Goal: Task Accomplishment & Management: Use online tool/utility

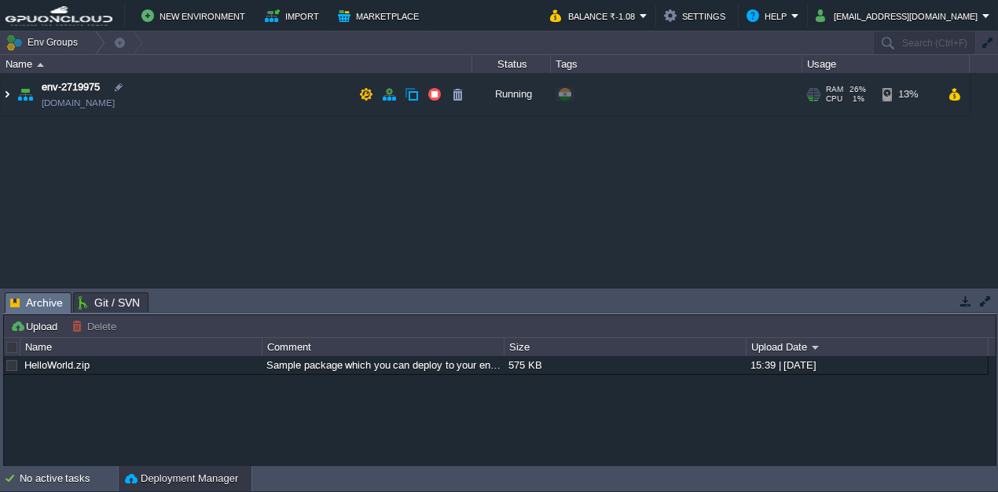
click at [13, 91] on img at bounding box center [7, 94] width 13 height 42
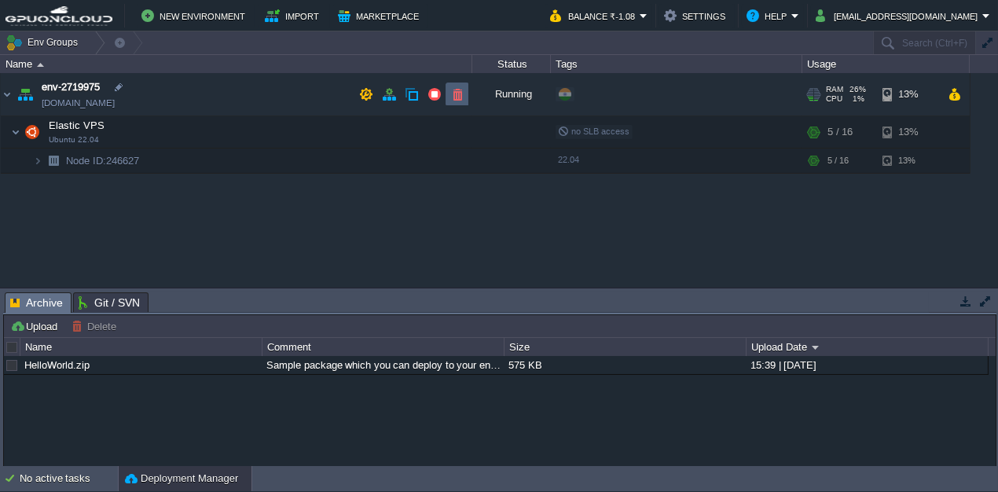
click at [462, 99] on button "button" at bounding box center [457, 94] width 14 height 14
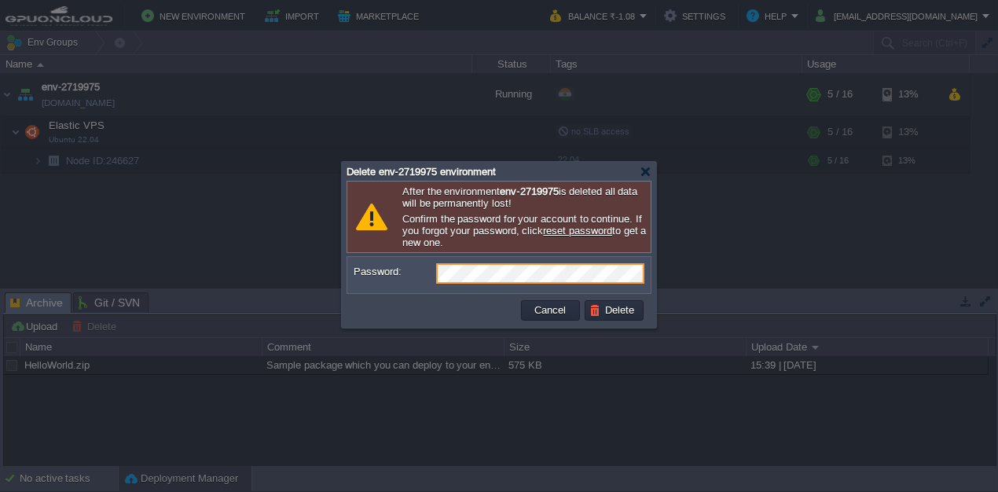
click at [639, 311] on button "Delete" at bounding box center [614, 310] width 50 height 14
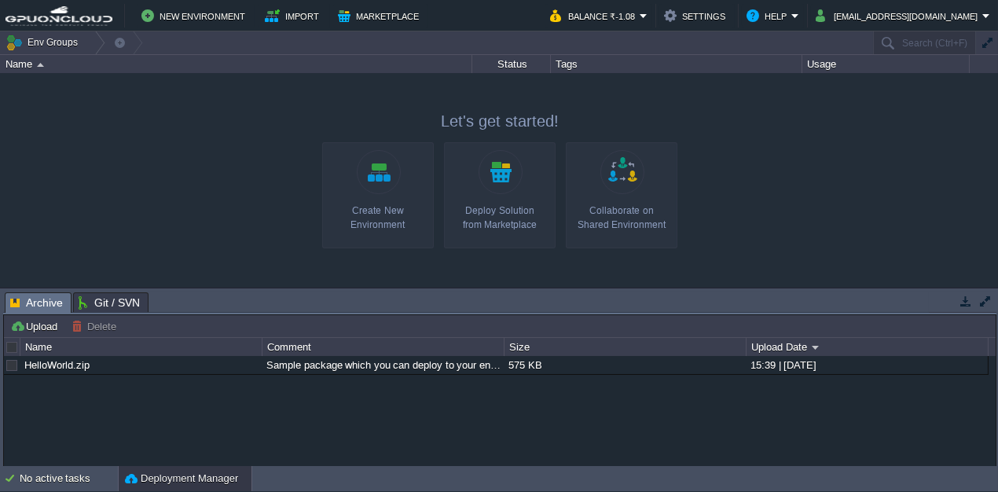
click at [398, 191] on link "Create New Environment" at bounding box center [378, 195] width 112 height 106
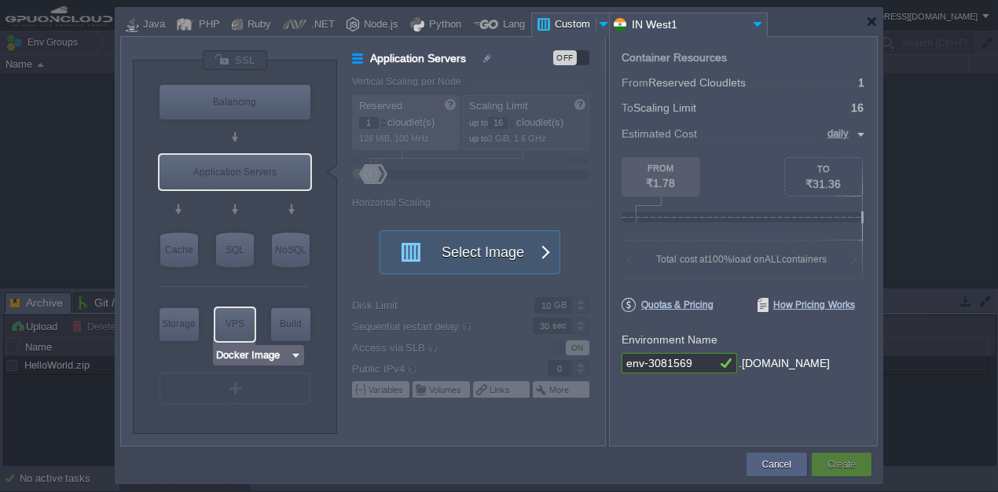
click at [266, 357] on input "Docker Image" at bounding box center [252, 355] width 75 height 16
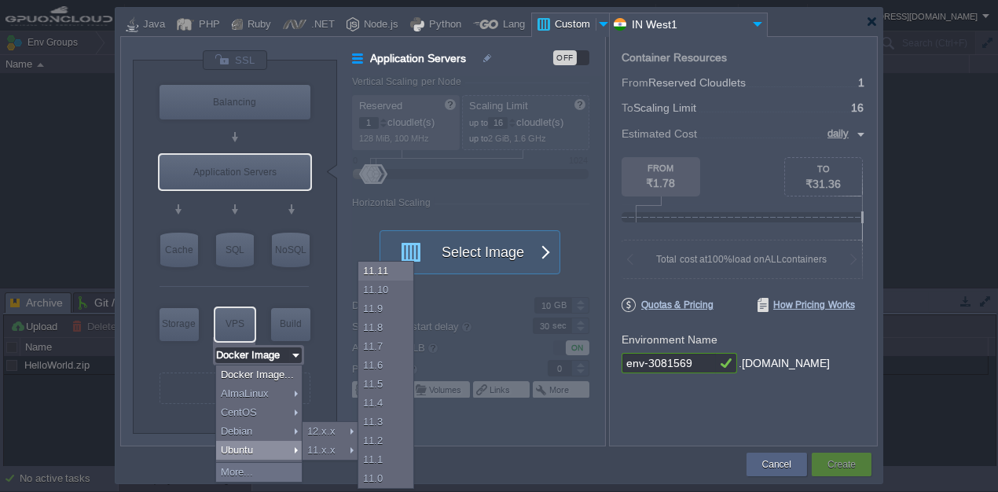
click at [276, 453] on div "Ubuntu" at bounding box center [259, 450] width 86 height 19
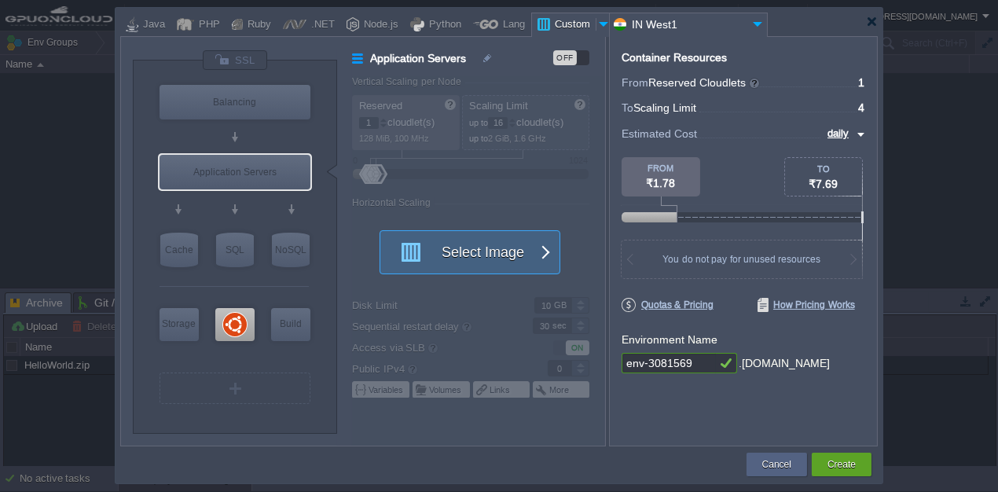
type input "Ubuntu 22.04"
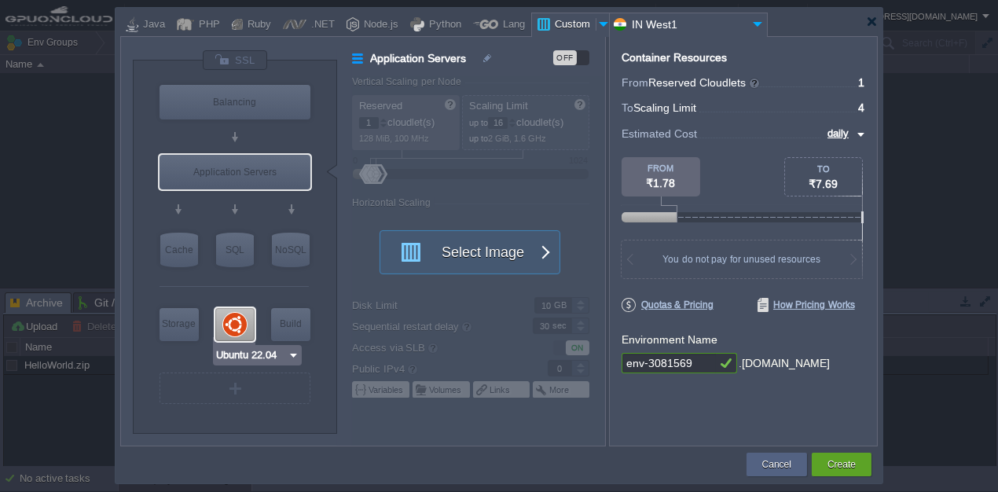
click at [220, 330] on div at bounding box center [234, 324] width 39 height 33
type input "Elastic VPS"
type input "4"
type input "Ubuntu 22.04"
type input "22.04"
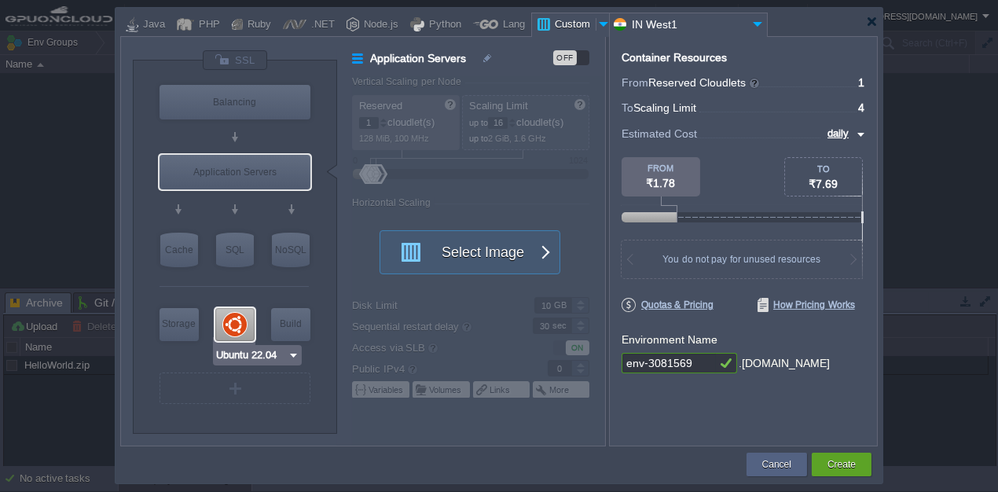
type input "Stateful"
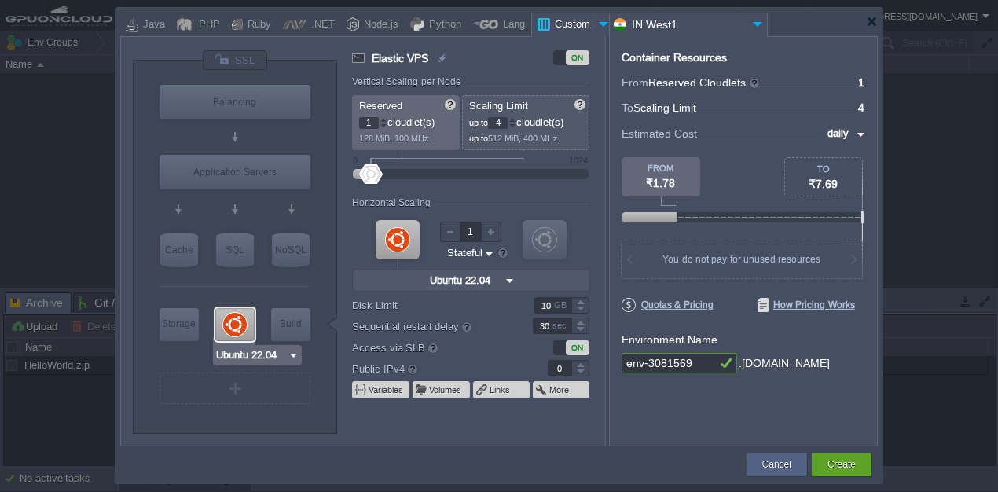
type input "Docker Image"
click at [516, 117] on div at bounding box center [512, 119] width 8 height 5
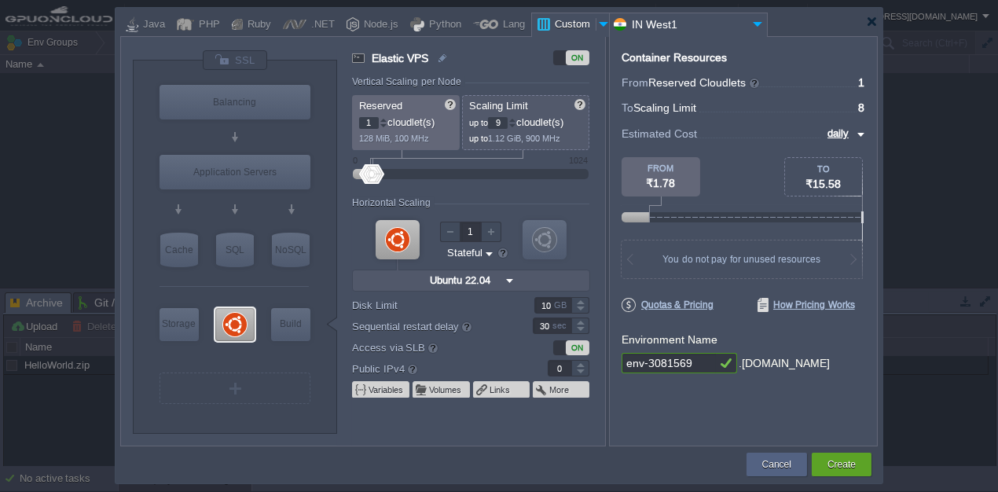
click at [516, 117] on div at bounding box center [512, 119] width 8 height 5
click at [516, 127] on div at bounding box center [512, 125] width 8 height 5
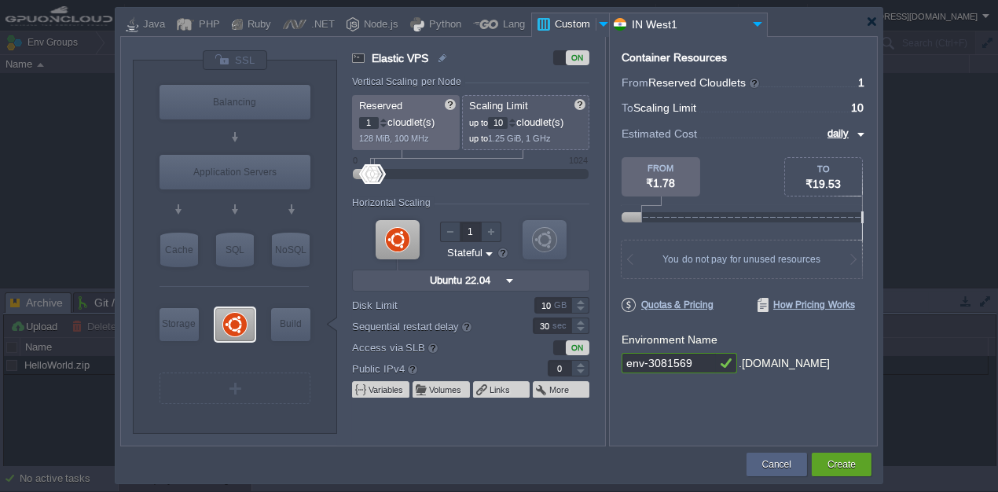
click at [516, 127] on div at bounding box center [512, 125] width 8 height 5
type input "10"
click at [516, 120] on div at bounding box center [512, 119] width 8 height 5
type input "1"
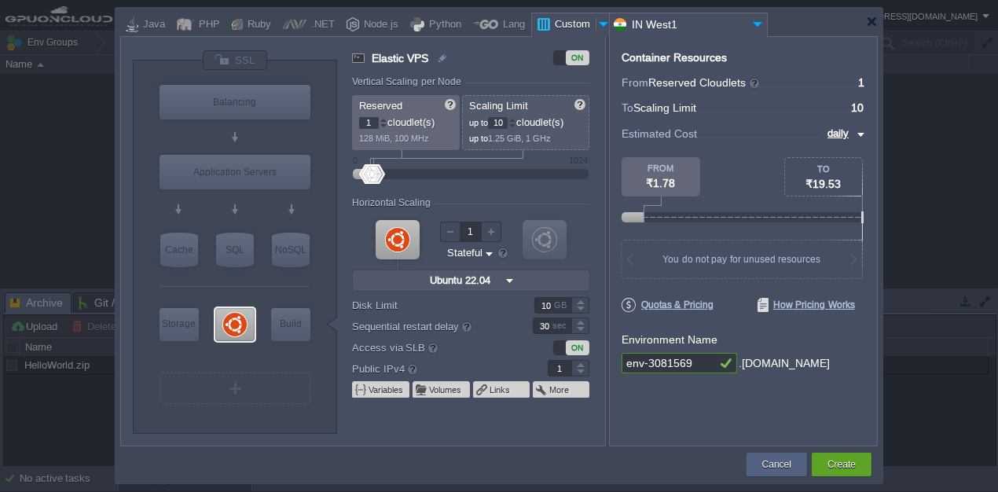
click at [584, 365] on div at bounding box center [580, 364] width 18 height 8
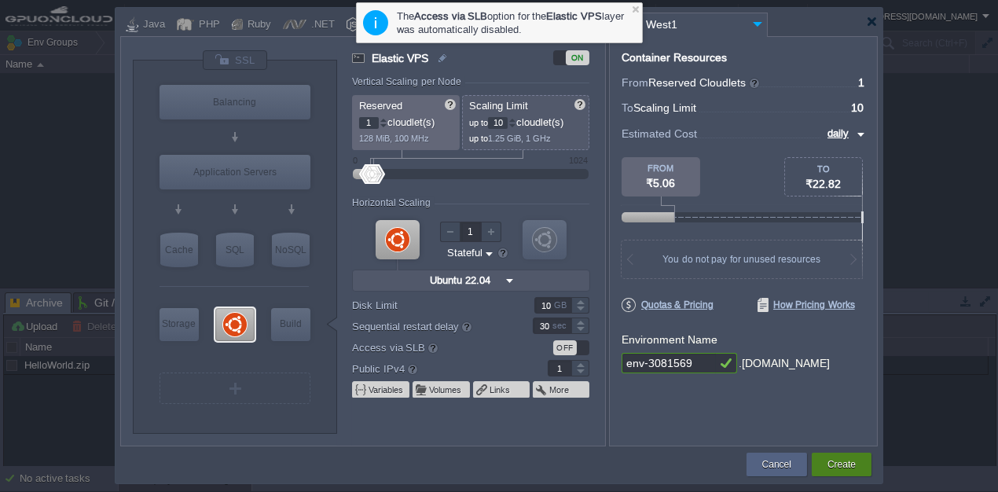
click at [835, 460] on button "Create" at bounding box center [841, 464] width 28 height 16
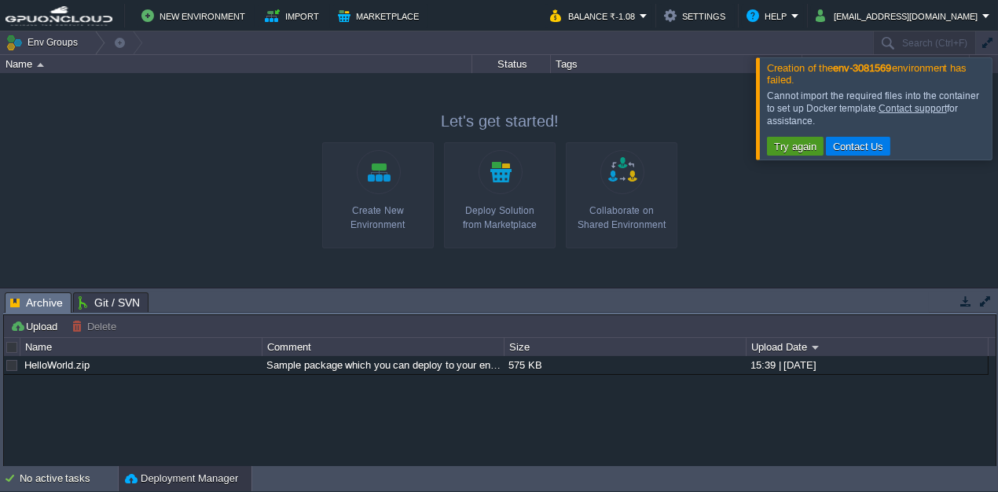
click at [788, 145] on button "Try again" at bounding box center [795, 146] width 52 height 14
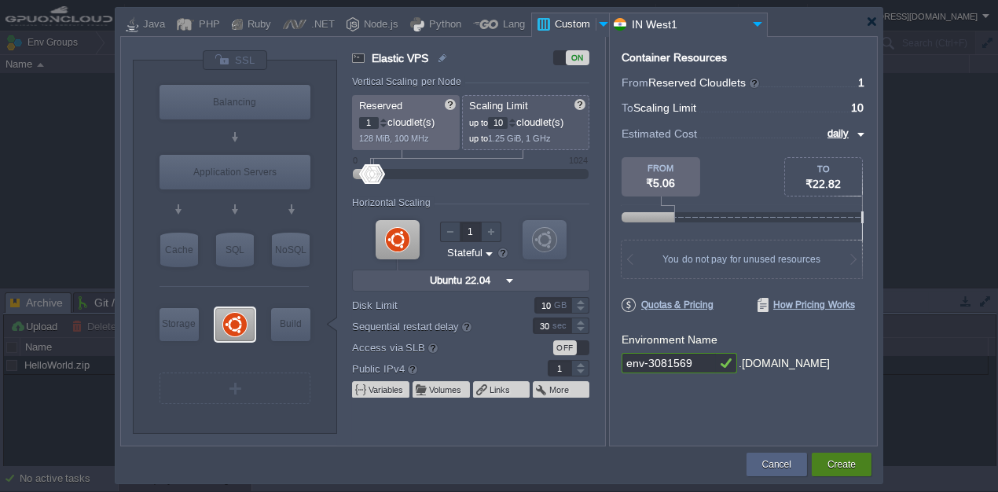
click at [862, 466] on div "Create" at bounding box center [842, 465] width 60 height 24
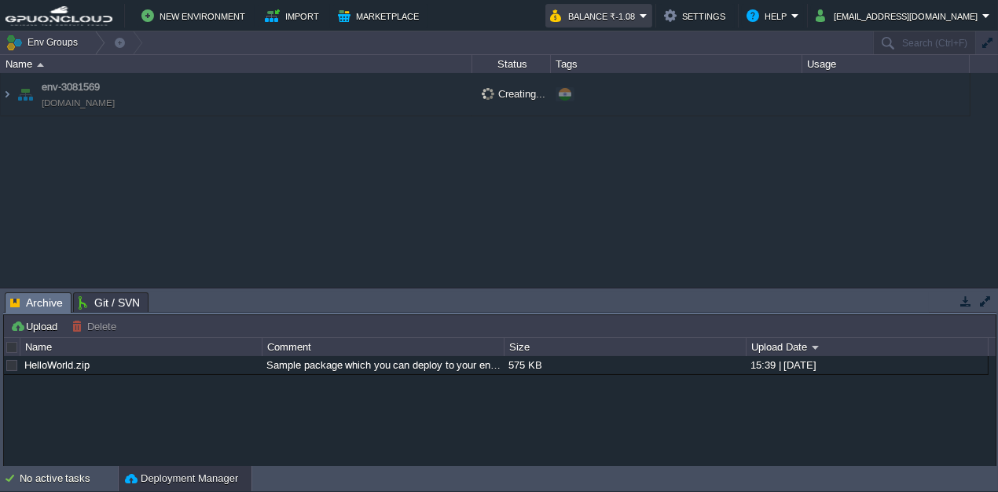
click at [647, 17] on em "Balance ₹-1.08" at bounding box center [598, 15] width 97 height 19
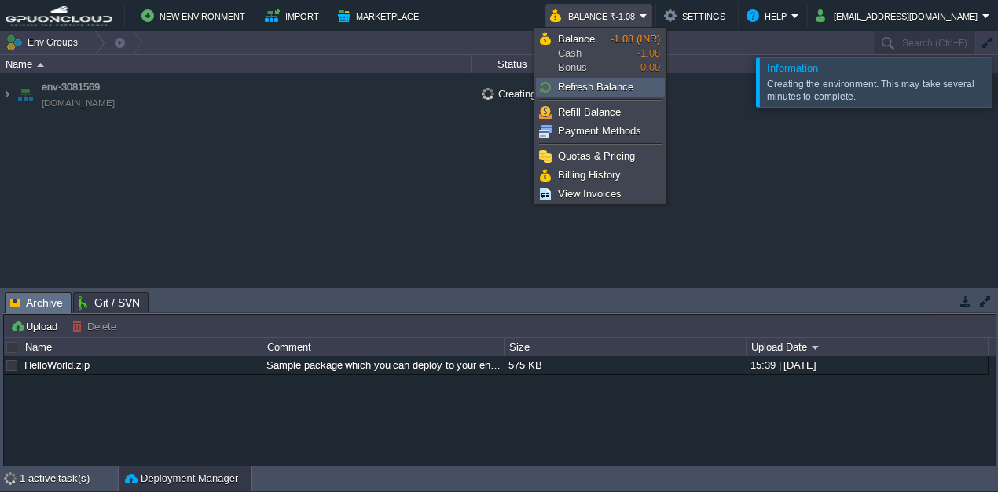
click at [607, 92] on span "Refresh Balance" at bounding box center [595, 87] width 75 height 12
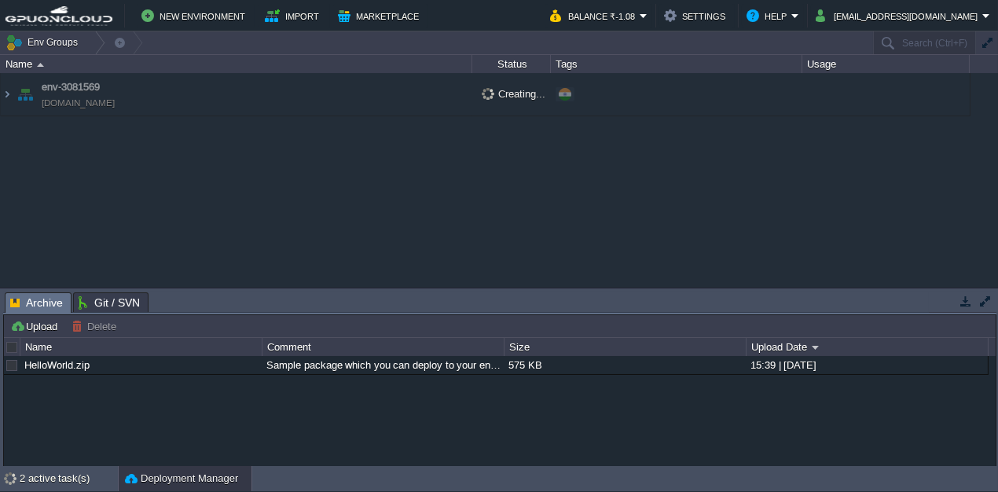
click at [942, 181] on div "env-3081569 [DOMAIN_NAME] Creating... + Add to Env Group" at bounding box center [499, 180] width 998 height 214
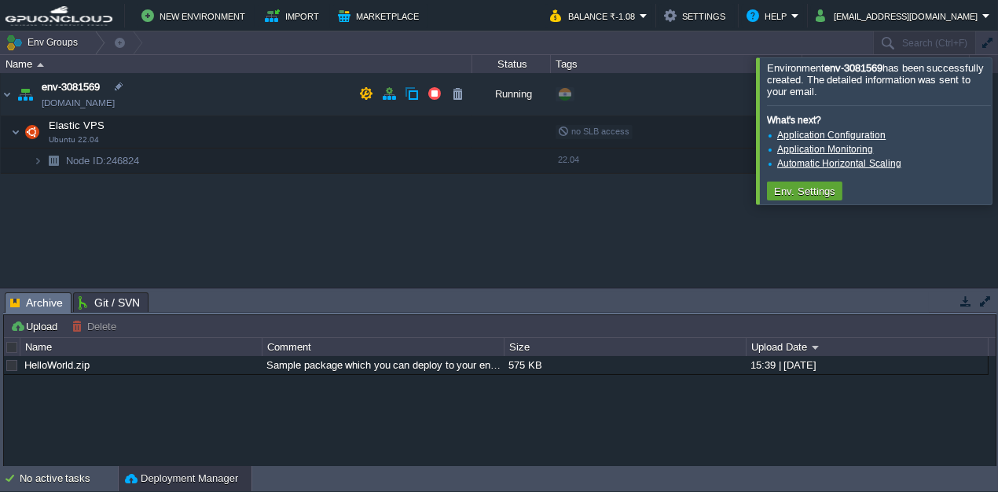
click at [578, 217] on div "env-3081569 [DOMAIN_NAME] Running + Add to Env Group RAM 4% CPU 10% 1 / 10 12% …" at bounding box center [499, 180] width 998 height 214
drag, startPoint x: 741, startPoint y: 214, endPoint x: 845, endPoint y: 185, distance: 107.7
click at [749, 213] on div "env-3081569 [DOMAIN_NAME] Running + Add to Env Group RAM 4% CPU 10% 1 / 10 12% …" at bounding box center [499, 180] width 998 height 214
click at [997, 134] on div at bounding box center [1017, 130] width 0 height 146
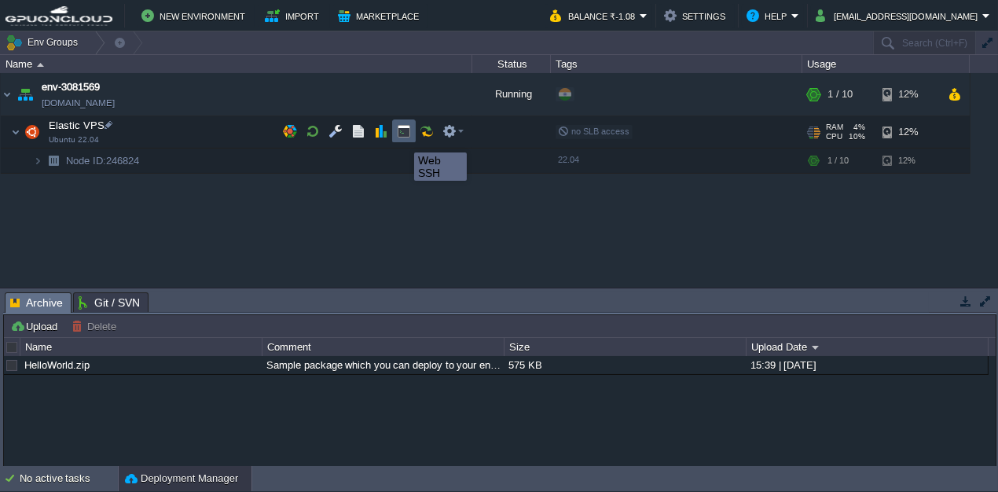
click at [402, 138] on button "button" at bounding box center [404, 131] width 14 height 14
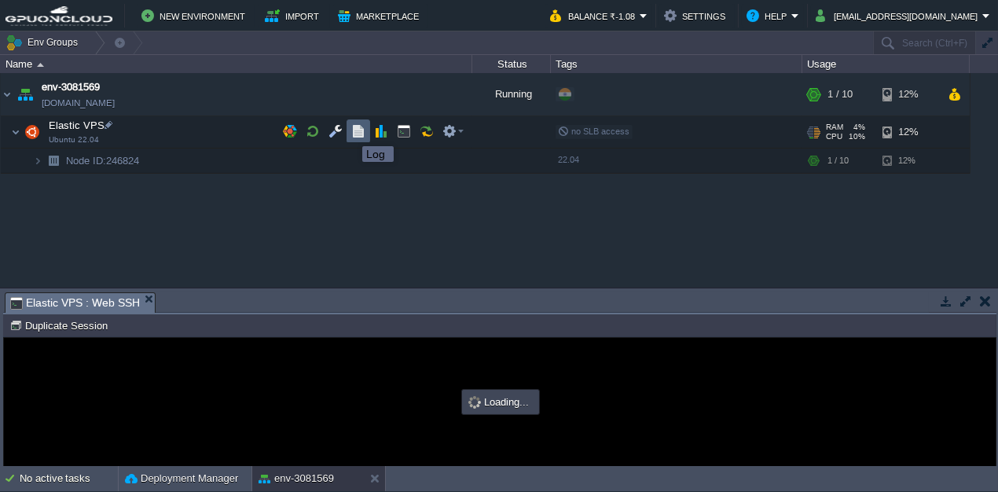
type input "#000000"
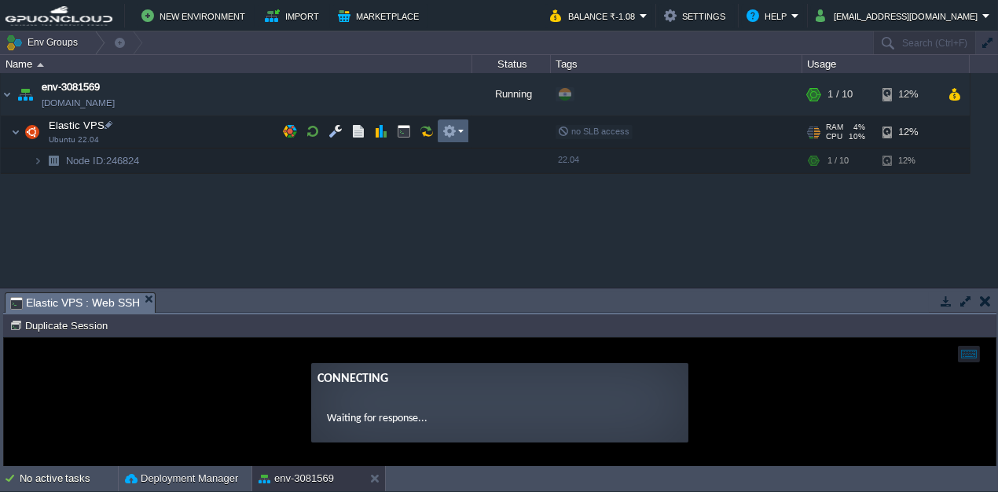
click at [463, 134] on td at bounding box center [453, 131] width 31 height 24
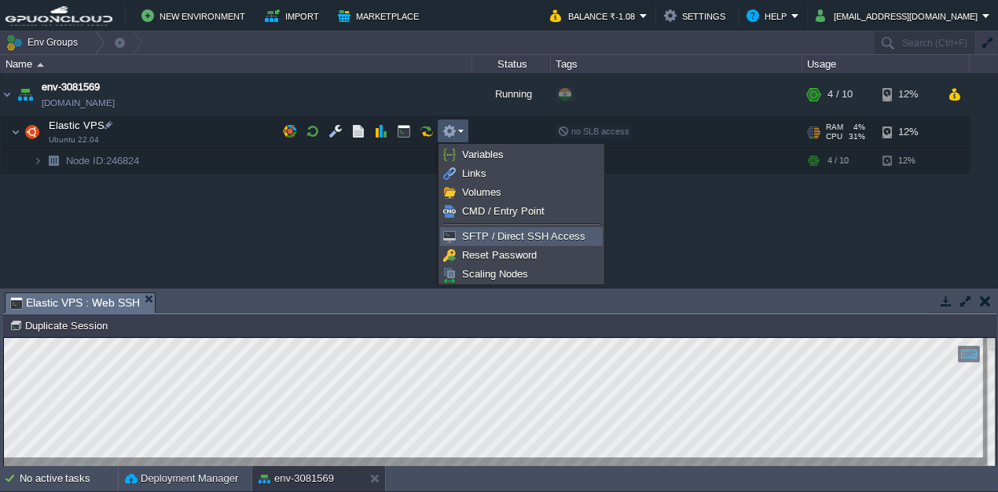
click at [508, 239] on span "SFTP / Direct SSH Access" at bounding box center [523, 236] width 123 height 12
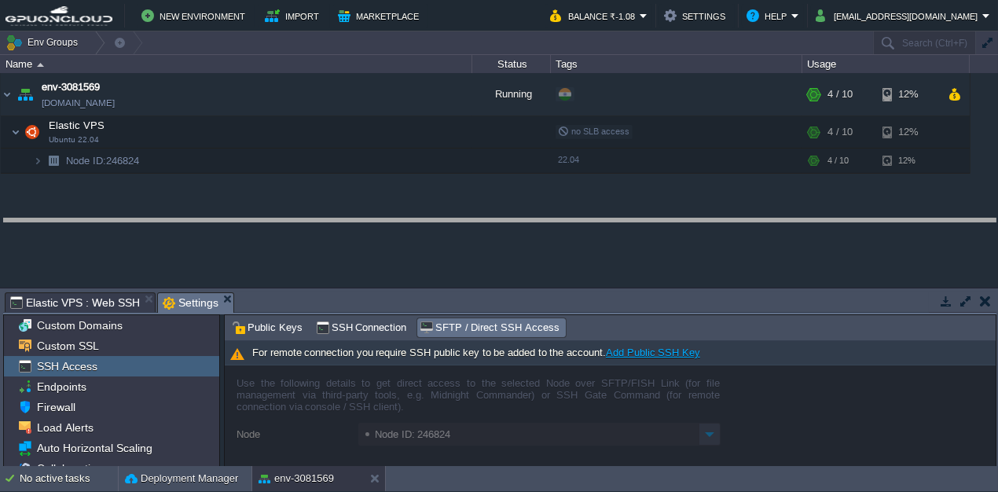
drag, startPoint x: 505, startPoint y: 293, endPoint x: 536, endPoint y: 177, distance: 120.2
click at [536, 177] on body "New Environment Import Marketplace Bonus ₹0.00 Upgrade Account Balance ₹-1.08 S…" at bounding box center [499, 246] width 998 height 492
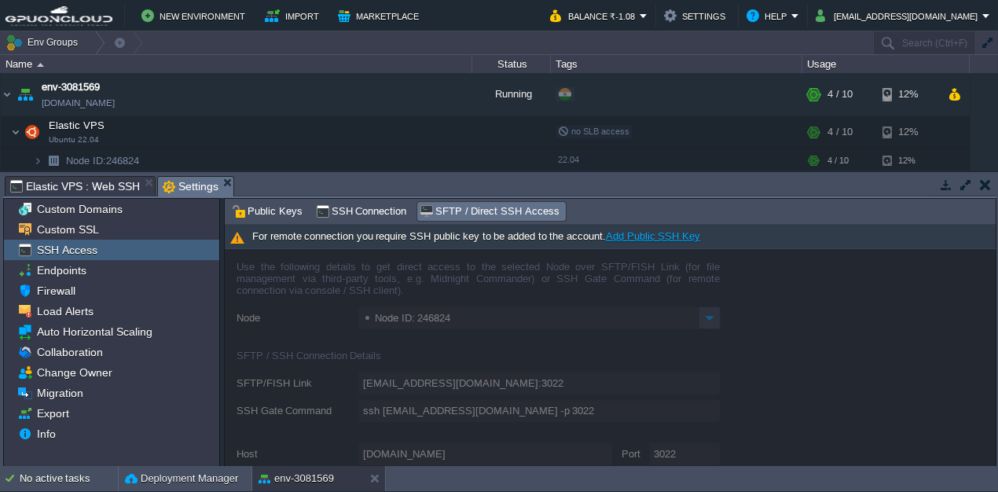
click at [625, 240] on link "Add Public SSH Key" at bounding box center [653, 236] width 94 height 12
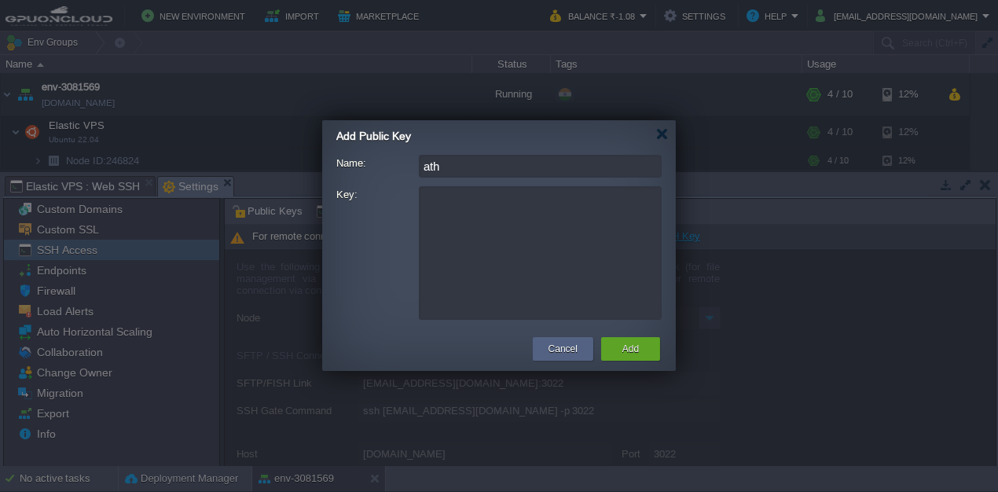
type input "ath"
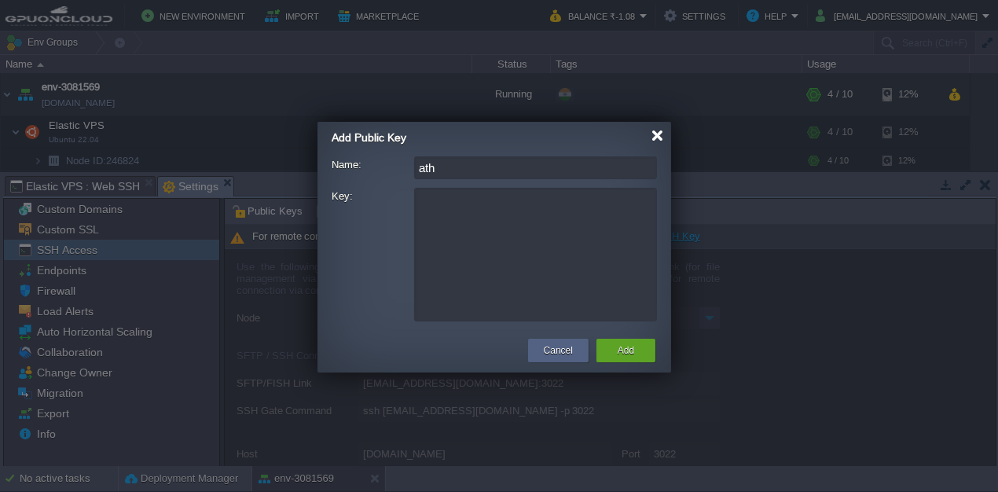
click at [662, 137] on div at bounding box center [657, 136] width 12 height 12
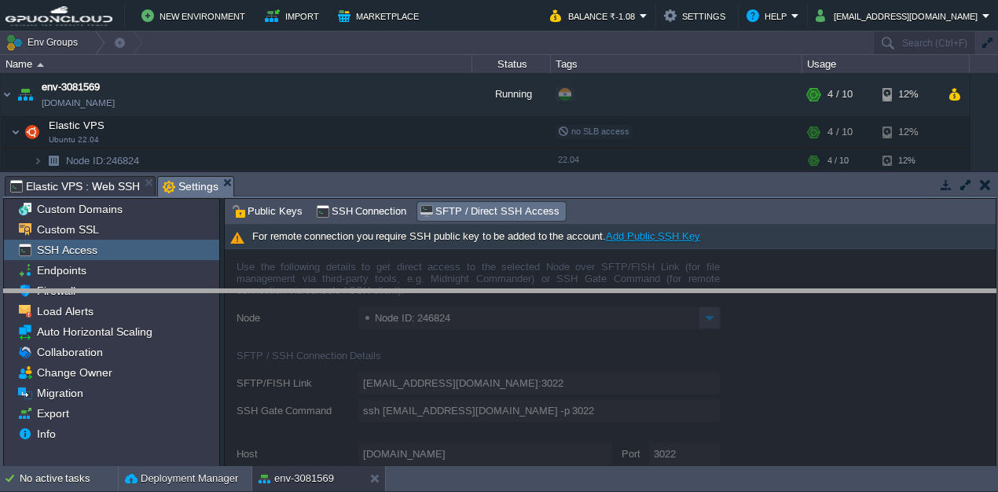
drag, startPoint x: 636, startPoint y: 175, endPoint x: 641, endPoint y: 290, distance: 114.8
click at [641, 290] on body "New Environment Import Marketplace Bonus ₹0.00 Upgrade Account Balance ₹-1.08 S…" at bounding box center [499, 246] width 998 height 492
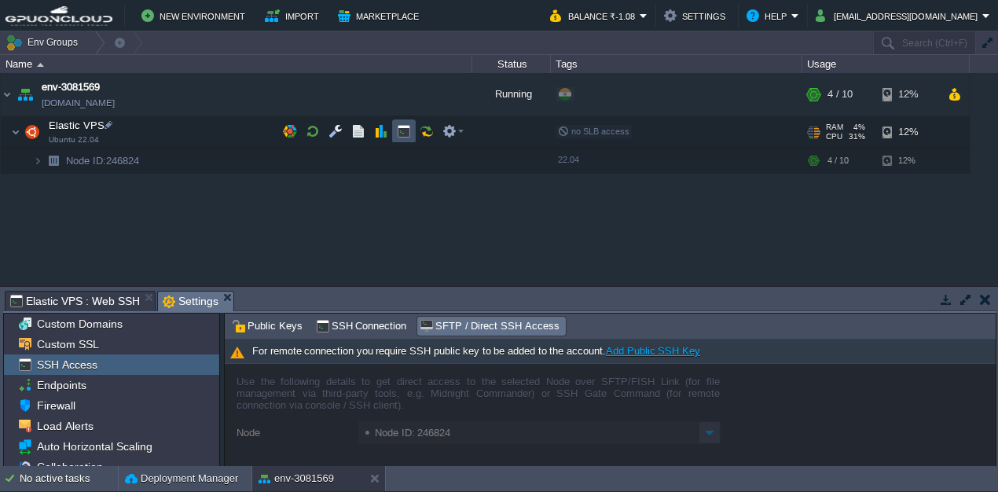
click at [406, 132] on button "button" at bounding box center [404, 131] width 14 height 14
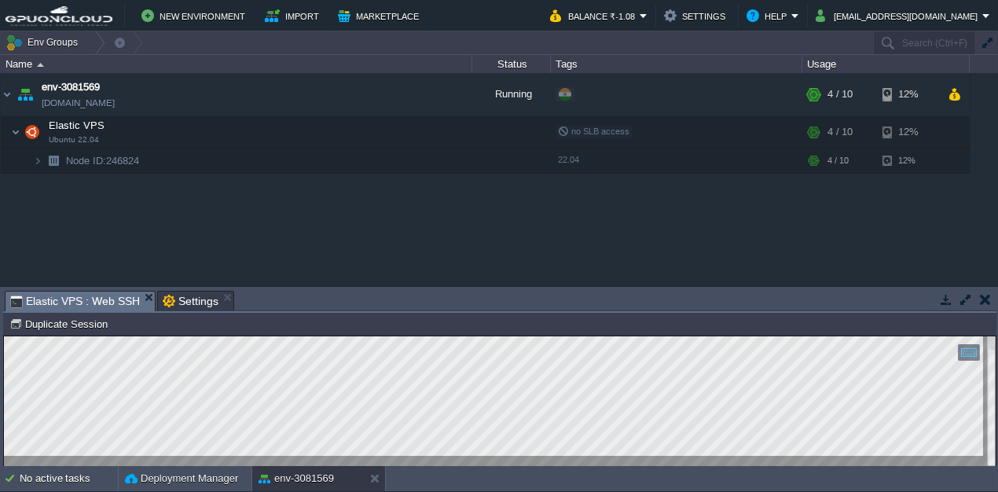
click at [970, 297] on button "button" at bounding box center [965, 299] width 14 height 14
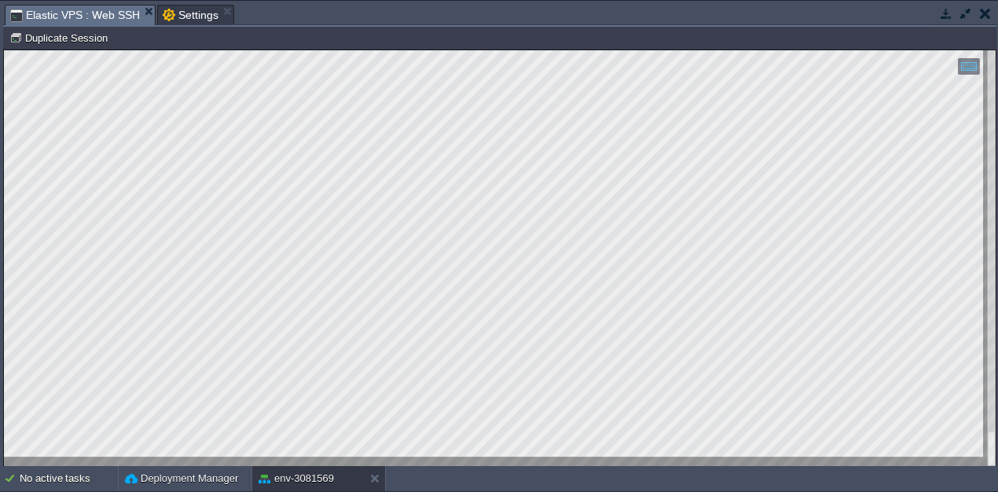
click at [4, 50] on html "Copy: Ctrl + Shift + C Paste: Ctrl + V Settings: Ctrl + Shift + Alt 0" at bounding box center [499, 50] width 991 height 0
click at [668, 50] on html "Copy: Ctrl + Shift + C Paste: Ctrl + V Settings: Ctrl + Shift + Alt 0" at bounding box center [499, 50] width 991 height 0
click at [284, 466] on div at bounding box center [499, 258] width 991 height 416
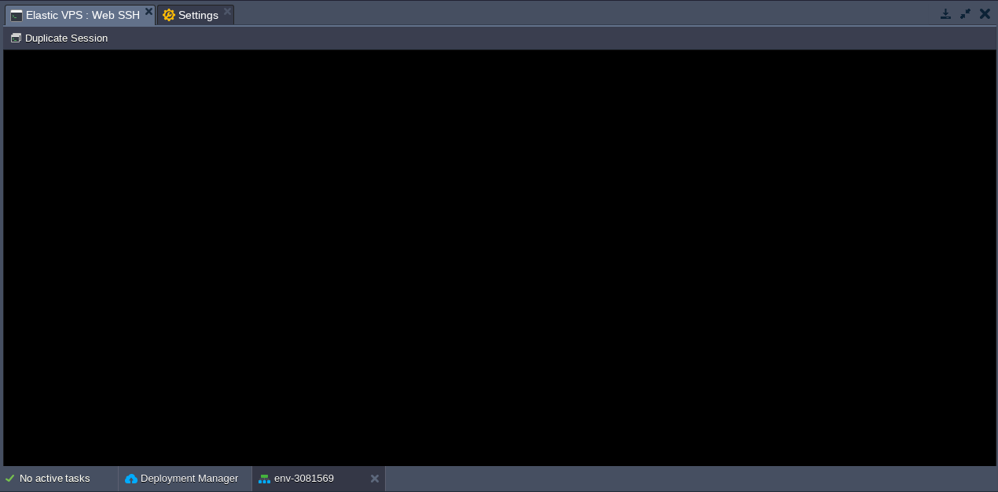
click at [189, 18] on span "Settings" at bounding box center [191, 14] width 56 height 19
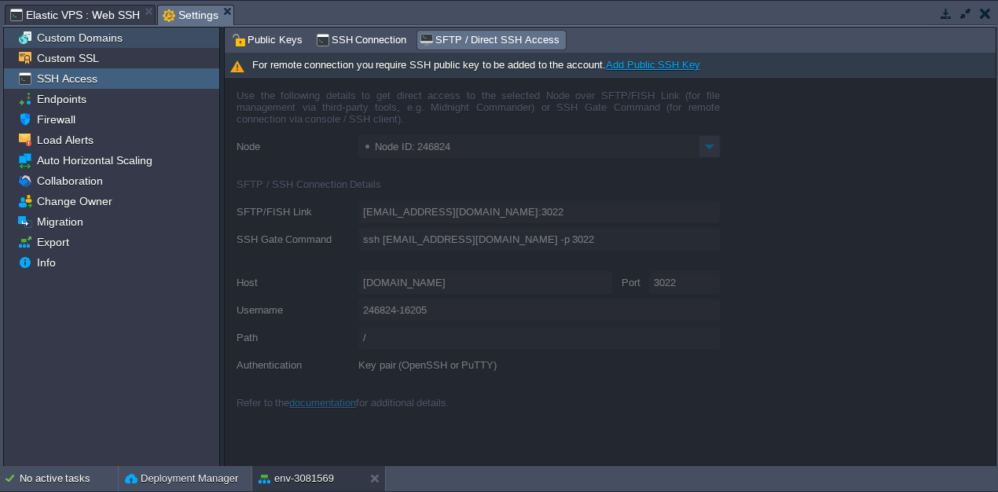
drag, startPoint x: 78, startPoint y: 31, endPoint x: 73, endPoint y: 8, distance: 24.0
click at [78, 31] on span "Custom Domains" at bounding box center [79, 38] width 91 height 14
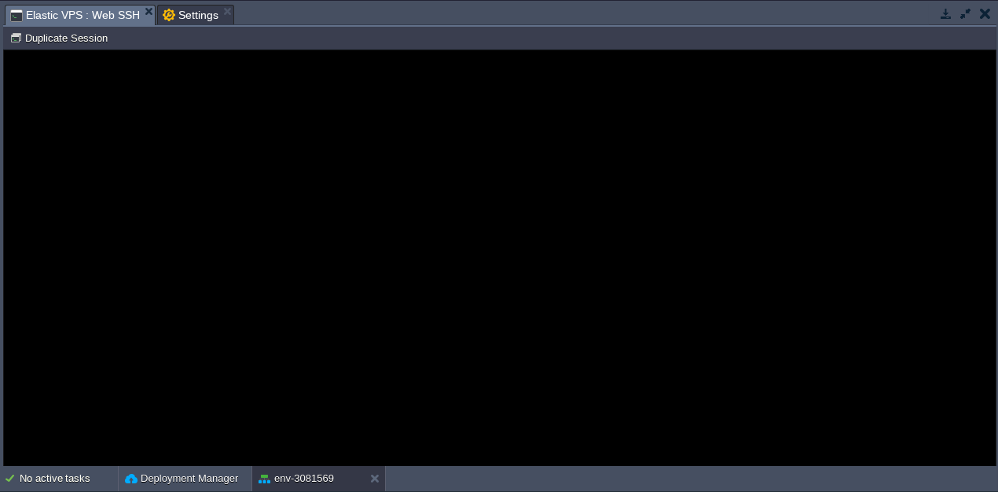
drag, startPoint x: 79, startPoint y: 9, endPoint x: 90, endPoint y: 7, distance: 11.1
click at [79, 8] on span "Elastic VPS : Web SSH" at bounding box center [75, 15] width 130 height 20
click at [96, 34] on button "Duplicate Session" at bounding box center [60, 38] width 103 height 14
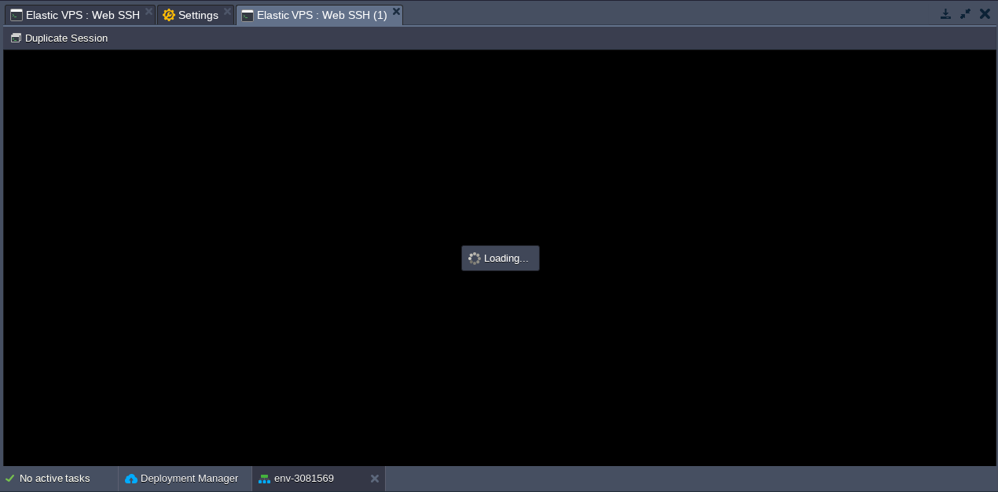
type input "#000000"
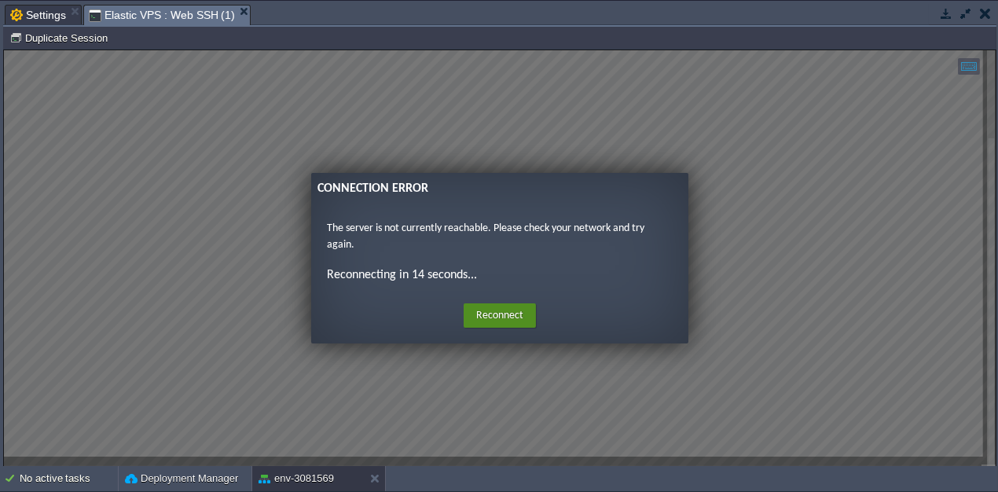
click at [477, 319] on button "Reconnect" at bounding box center [500, 315] width 72 height 25
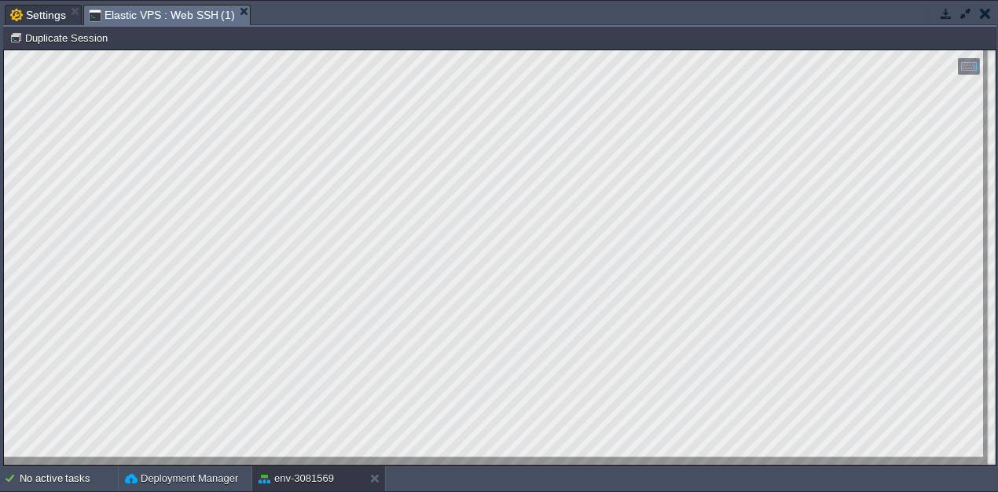
click at [4, 50] on html "Copy: Ctrl + Shift + C Paste: Ctrl + V Settings: Ctrl + Shift + Alt 0" at bounding box center [499, 50] width 991 height 0
click at [290, 457] on div at bounding box center [499, 257] width 991 height 415
click at [24, 11] on span "Settings" at bounding box center [38, 14] width 56 height 19
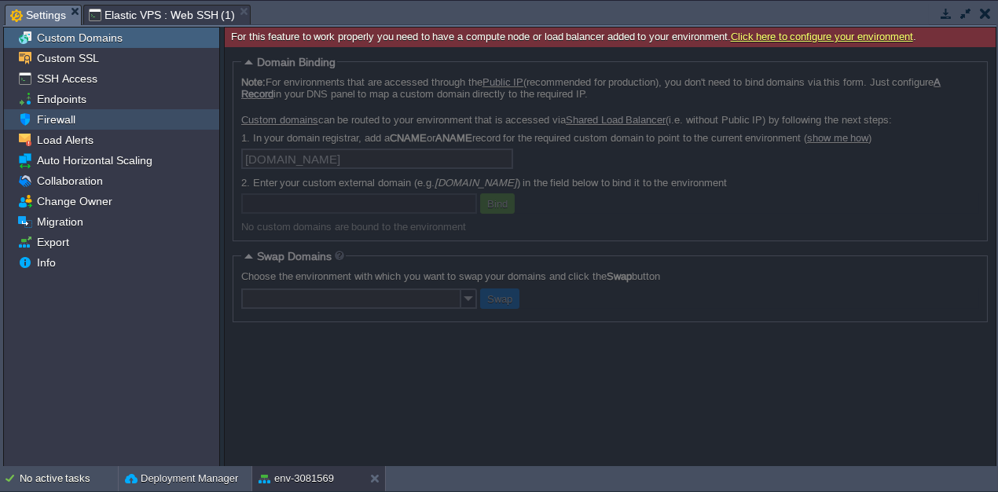
click at [68, 123] on span "Firewall" at bounding box center [56, 119] width 44 height 14
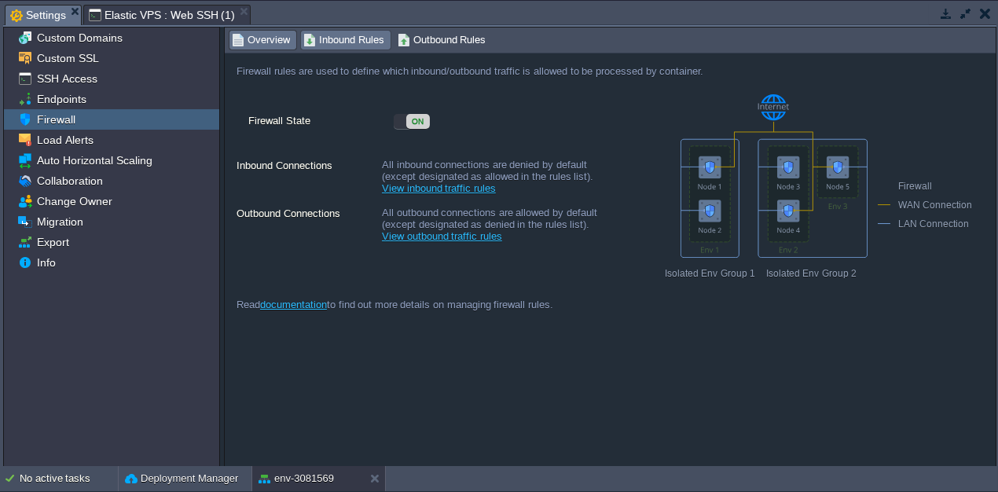
click at [338, 38] on span "Inbound Rules" at bounding box center [343, 39] width 81 height 17
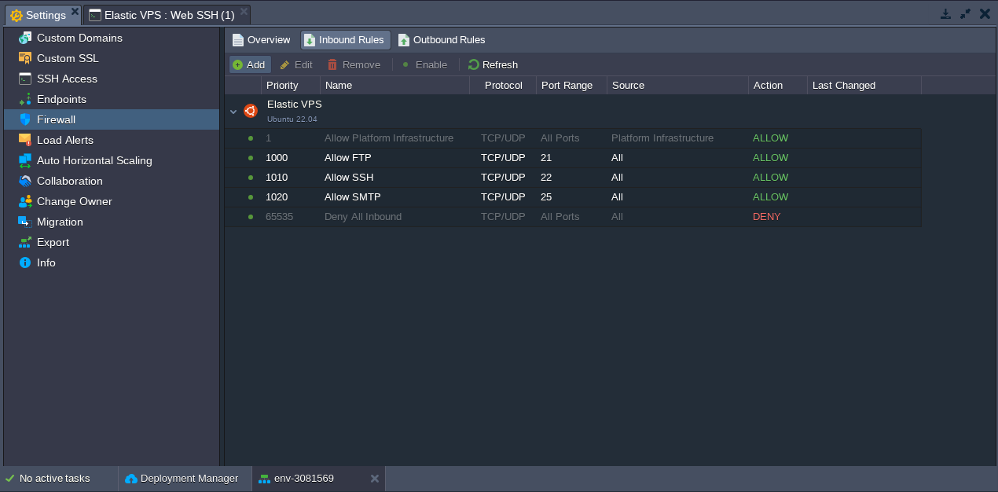
click at [236, 64] on button "Add" at bounding box center [250, 64] width 38 height 14
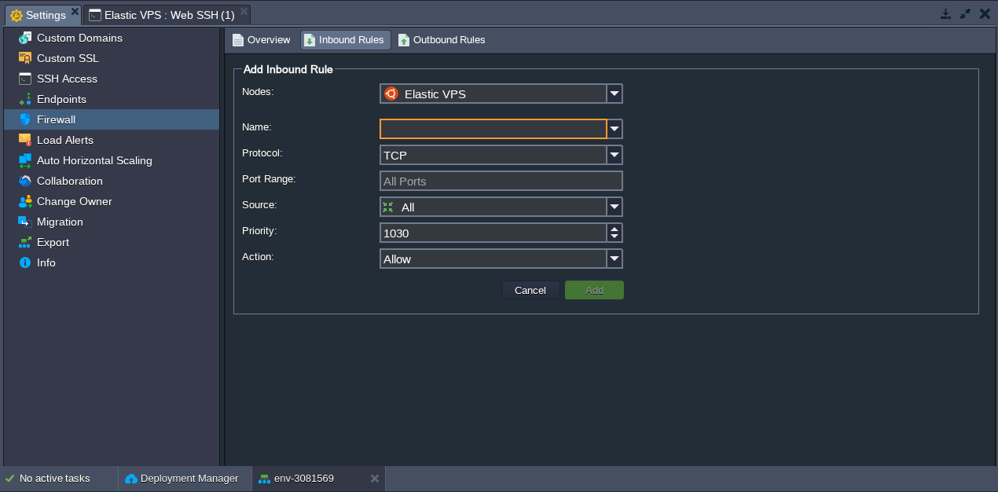
click at [436, 130] on input "Name:" at bounding box center [493, 129] width 228 height 20
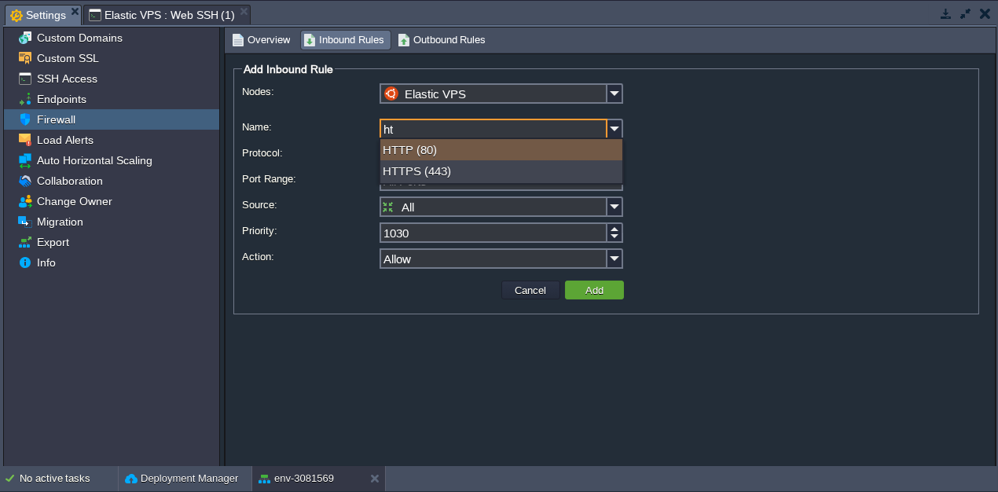
click at [420, 153] on div "HTTP (80)" at bounding box center [501, 149] width 242 height 21
type input "HTTP"
type input "80"
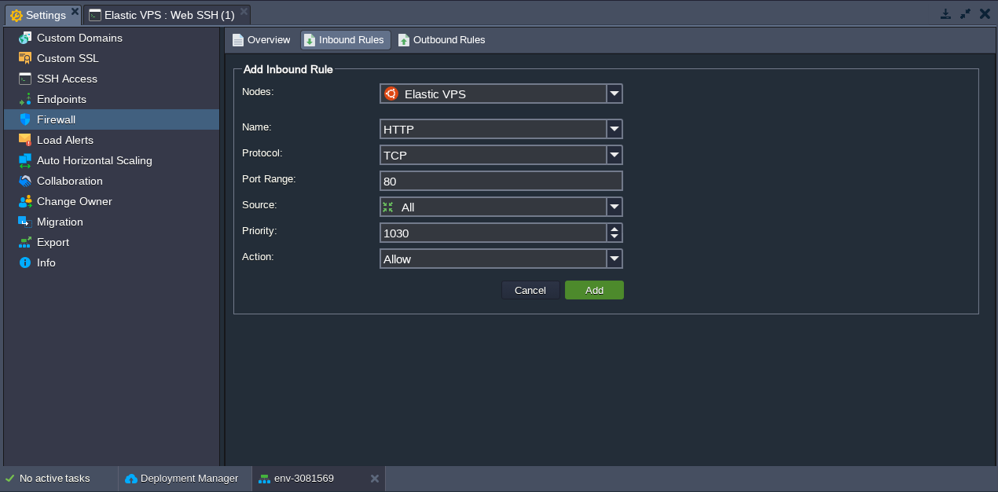
click at [597, 283] on button "Add" at bounding box center [594, 290] width 27 height 14
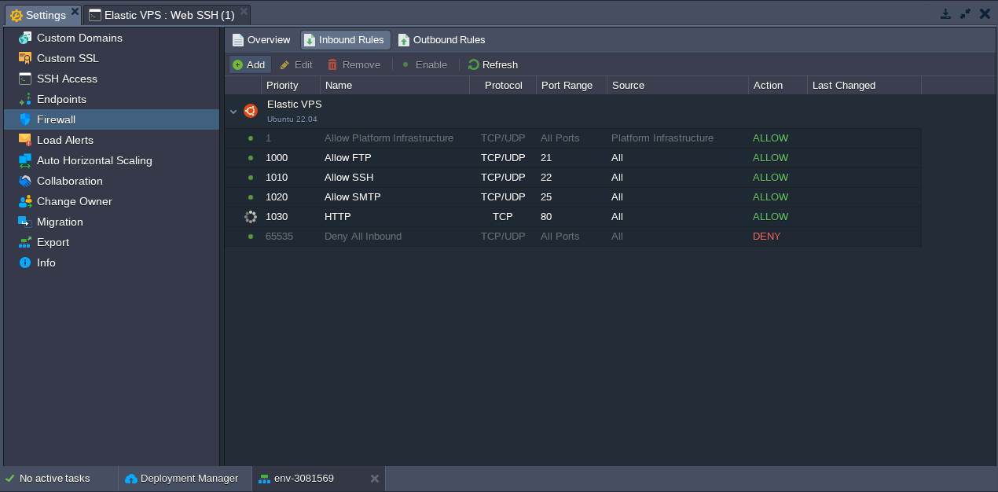
click at [247, 57] on button "Add" at bounding box center [250, 64] width 38 height 14
type input "Elastic VPS"
type input "1040"
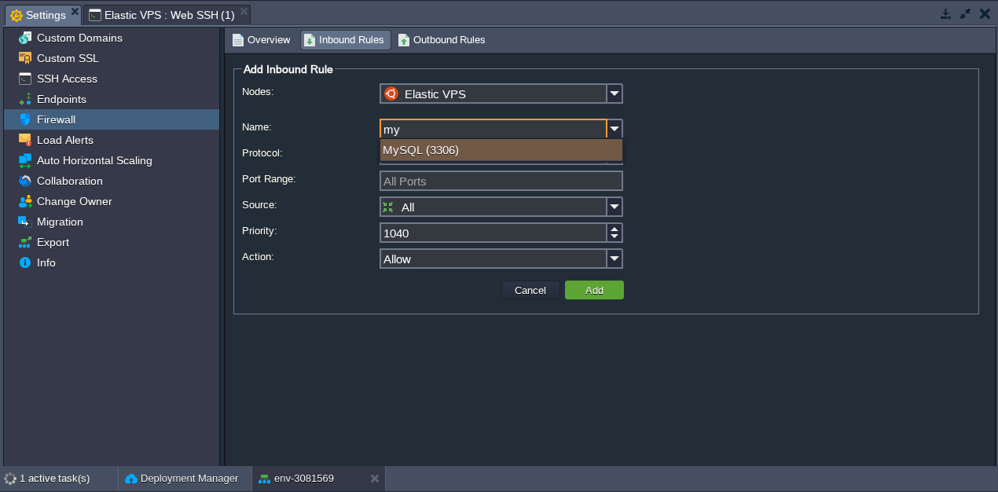
click at [426, 145] on div "MySQL (3306)" at bounding box center [501, 149] width 242 height 21
type input "MySQL"
type input "3306"
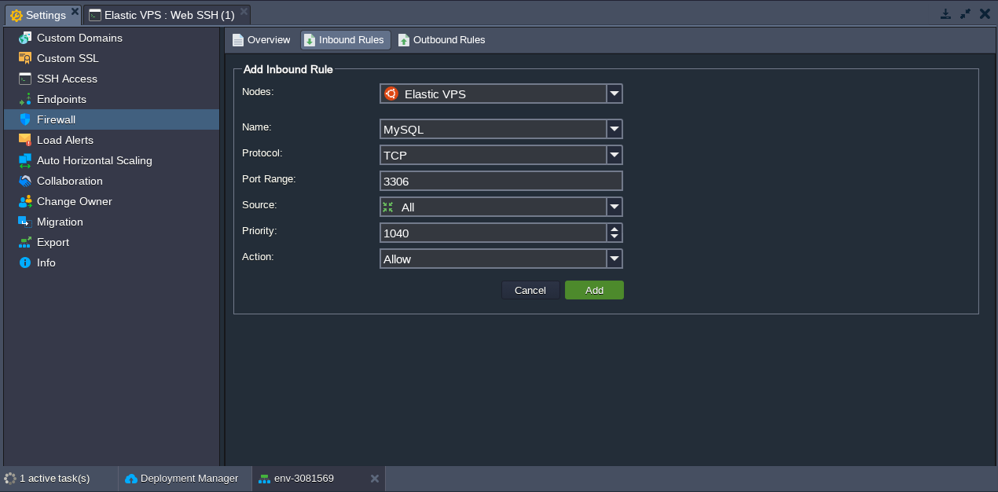
click at [593, 284] on button "Add" at bounding box center [594, 290] width 27 height 14
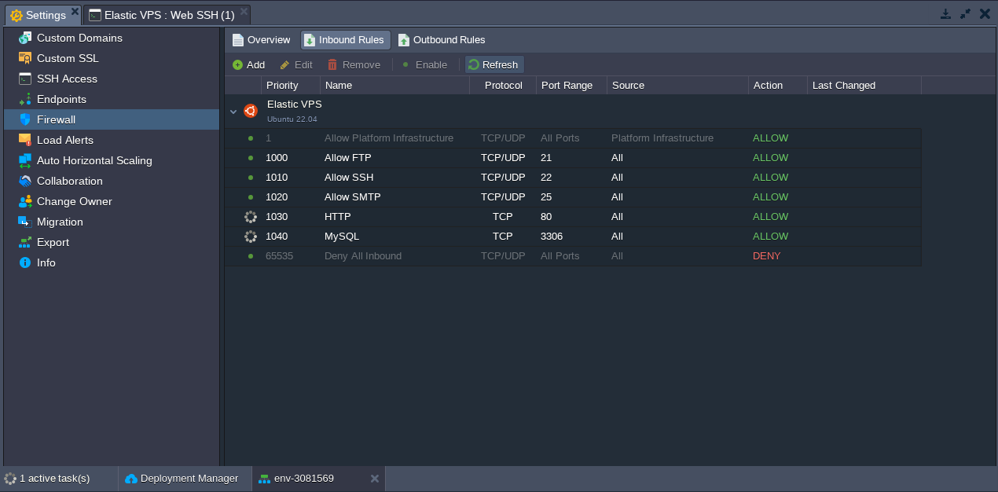
click at [493, 58] on button "Refresh" at bounding box center [495, 64] width 56 height 14
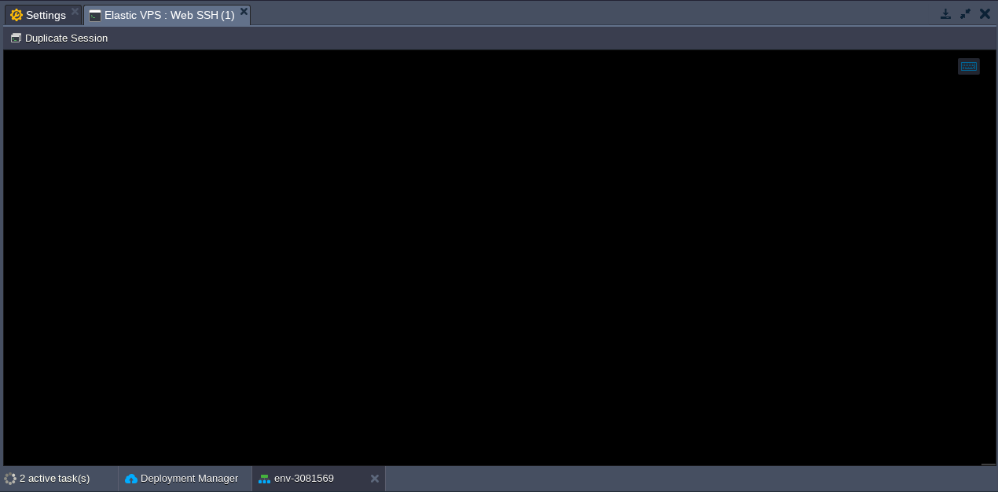
click at [178, 13] on span "Elastic VPS : Web SSH (1)" at bounding box center [162, 15] width 146 height 20
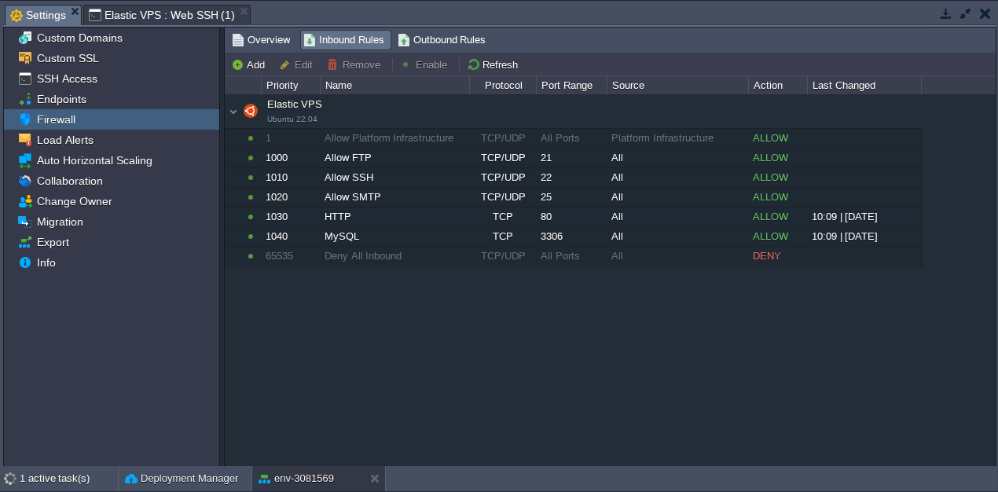
click at [39, 11] on span "Settings" at bounding box center [38, 15] width 56 height 20
click at [148, 5] on span "Elastic VPS : Web SSH (1)" at bounding box center [162, 14] width 146 height 19
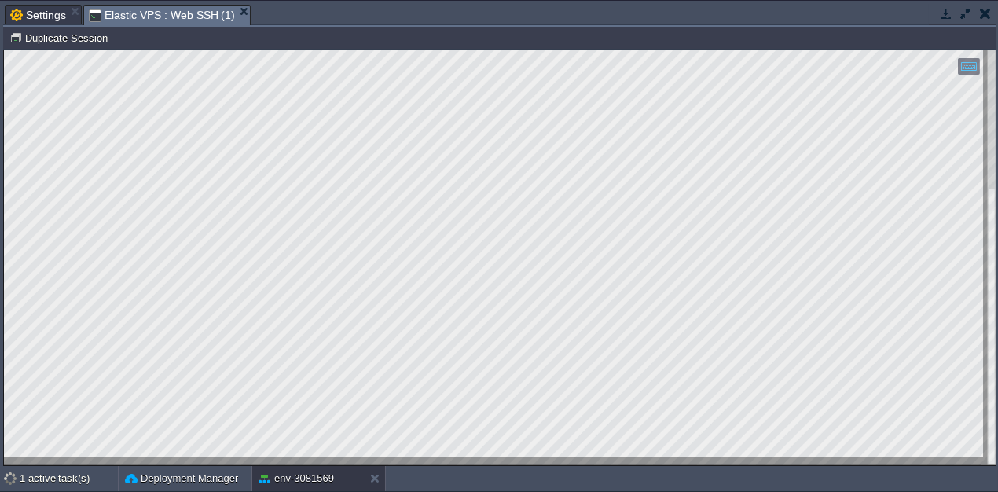
click at [960, 21] on td at bounding box center [965, 13] width 20 height 19
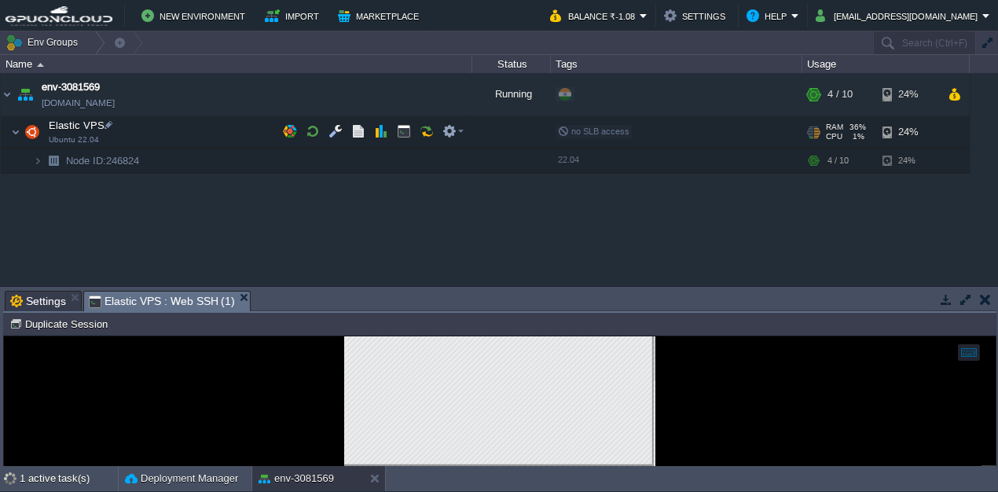
click at [133, 144] on td "Elastic VPS Ubuntu 22.04" at bounding box center [236, 132] width 471 height 32
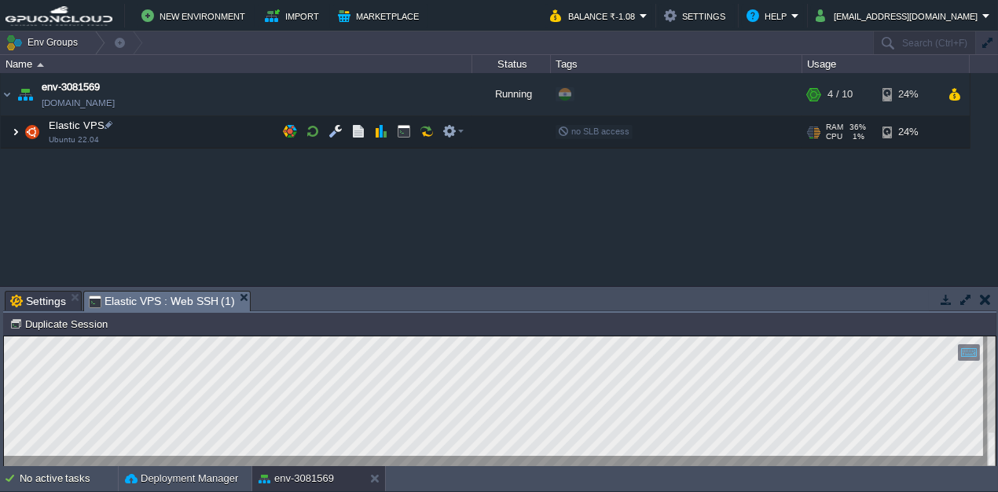
click at [14, 126] on img at bounding box center [15, 131] width 9 height 31
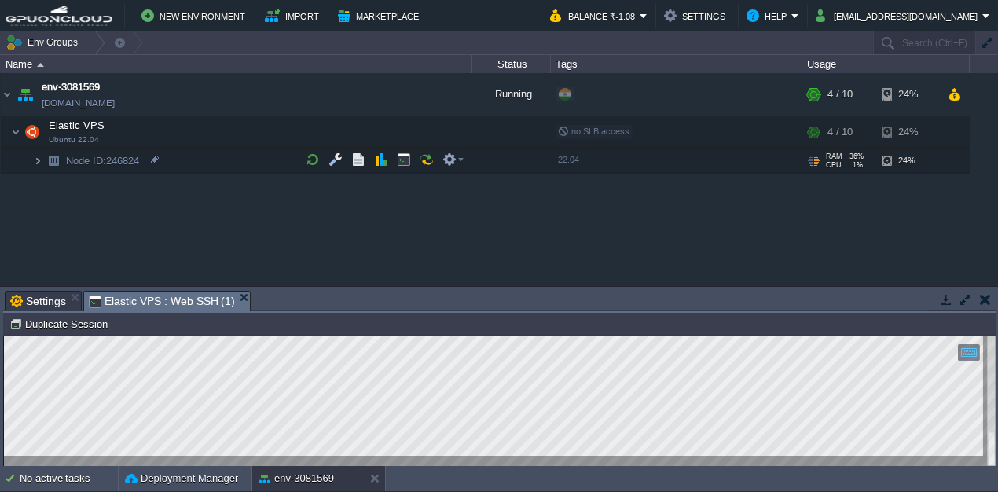
click at [37, 151] on img at bounding box center [37, 160] width 9 height 24
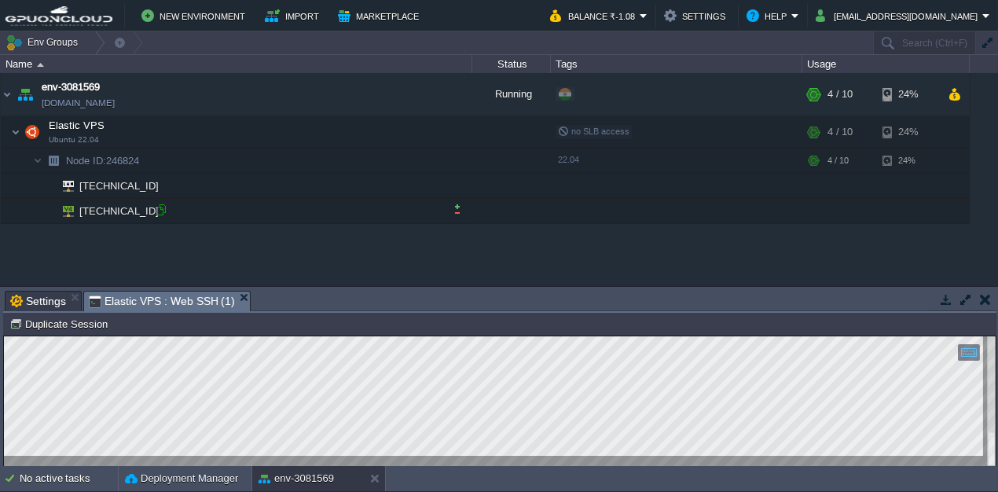
drag, startPoint x: 156, startPoint y: 211, endPoint x: 189, endPoint y: 204, distance: 33.6
click at [155, 211] on div at bounding box center [161, 210] width 14 height 14
click at [960, 298] on button "button" at bounding box center [965, 299] width 14 height 14
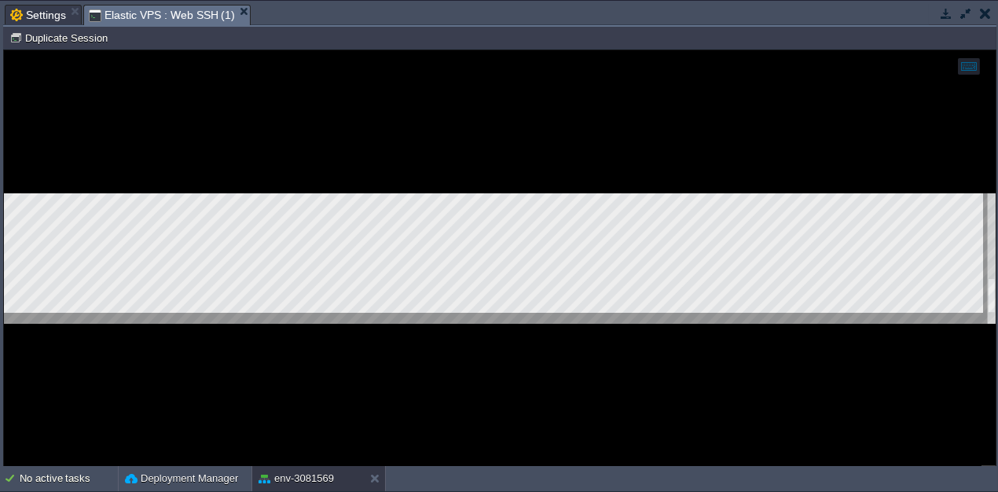
drag, startPoint x: 502, startPoint y: 353, endPoint x: 436, endPoint y: 364, distance: 66.9
click at [436, 364] on div at bounding box center [499, 258] width 991 height 416
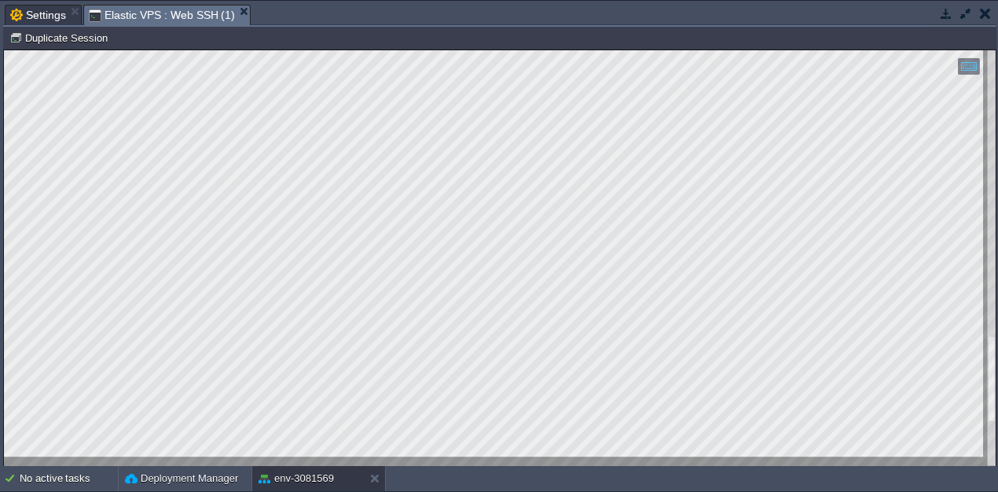
click at [991, 382] on div at bounding box center [991, 258] width 9 height 416
click at [985, 449] on div at bounding box center [499, 258] width 991 height 416
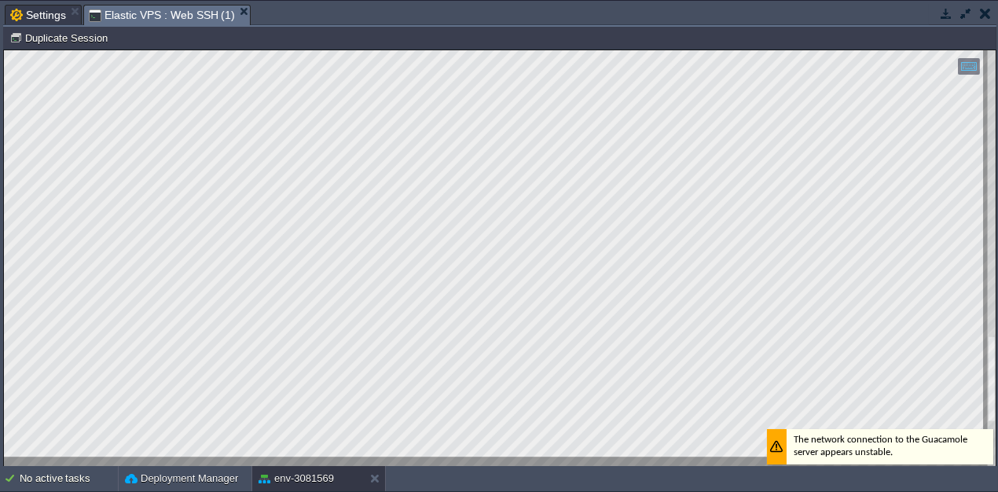
drag, startPoint x: 1000, startPoint y: 453, endPoint x: 978, endPoint y: 434, distance: 29.0
click at [988, 436] on div "Copy: Ctrl + Shift + C Paste: Ctrl + V Settings: Ctrl + Shift + Alt 0" at bounding box center [499, 258] width 991 height 416
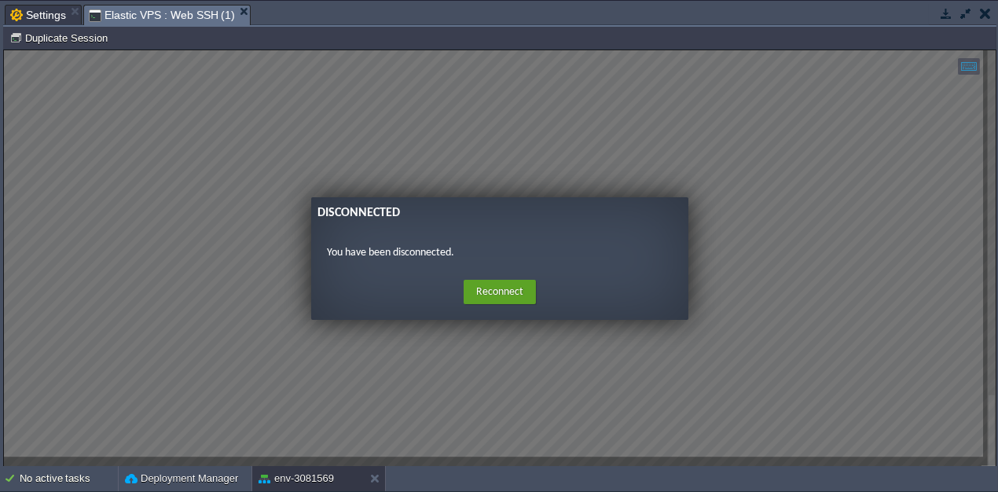
click at [506, 278] on div "Home Reconnect Logout" at bounding box center [500, 292] width 352 height 31
click at [509, 283] on button "Reconnect" at bounding box center [500, 292] width 72 height 25
